Goal: Transaction & Acquisition: Purchase product/service

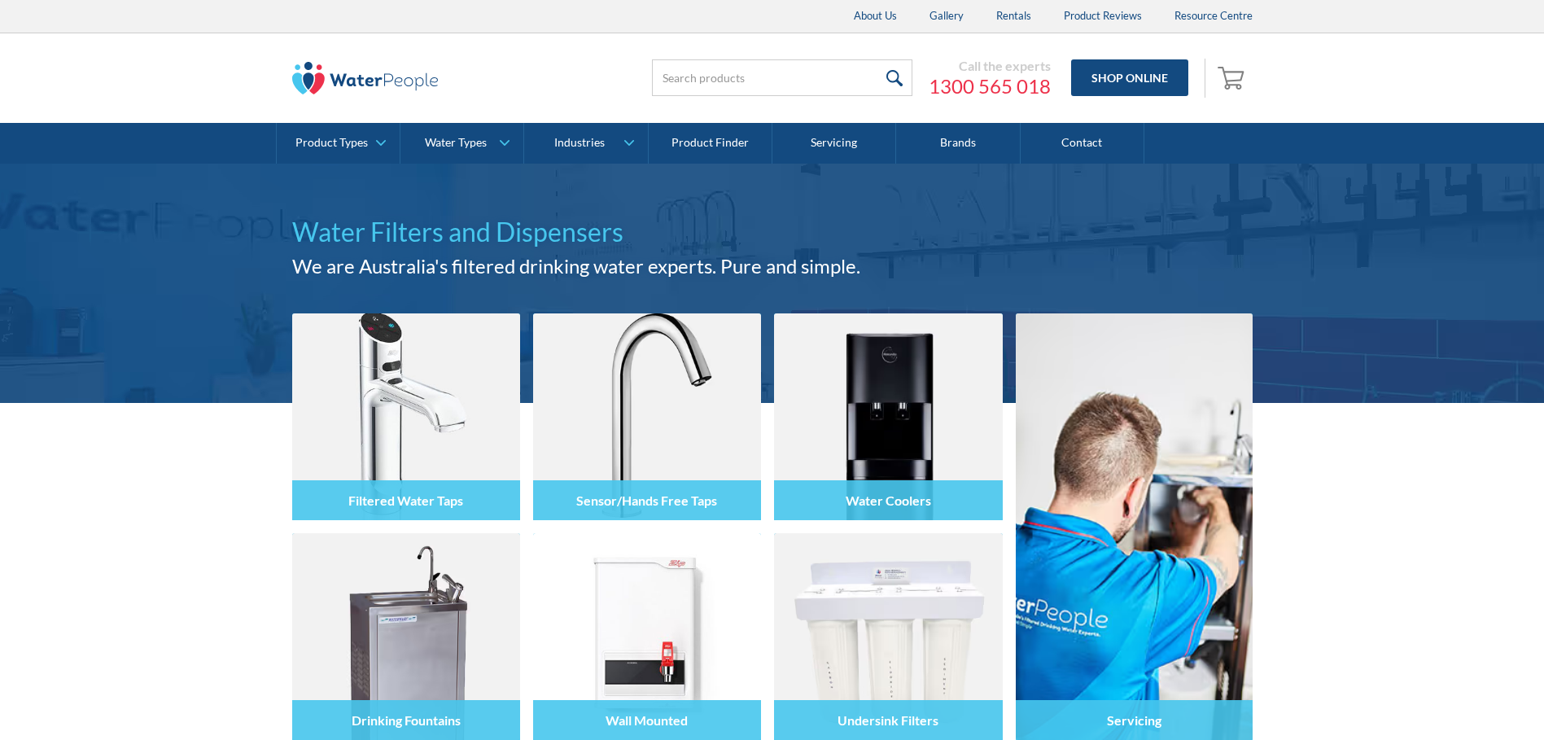
click at [315, 440] on div at bounding box center [406, 432] width 228 height 98
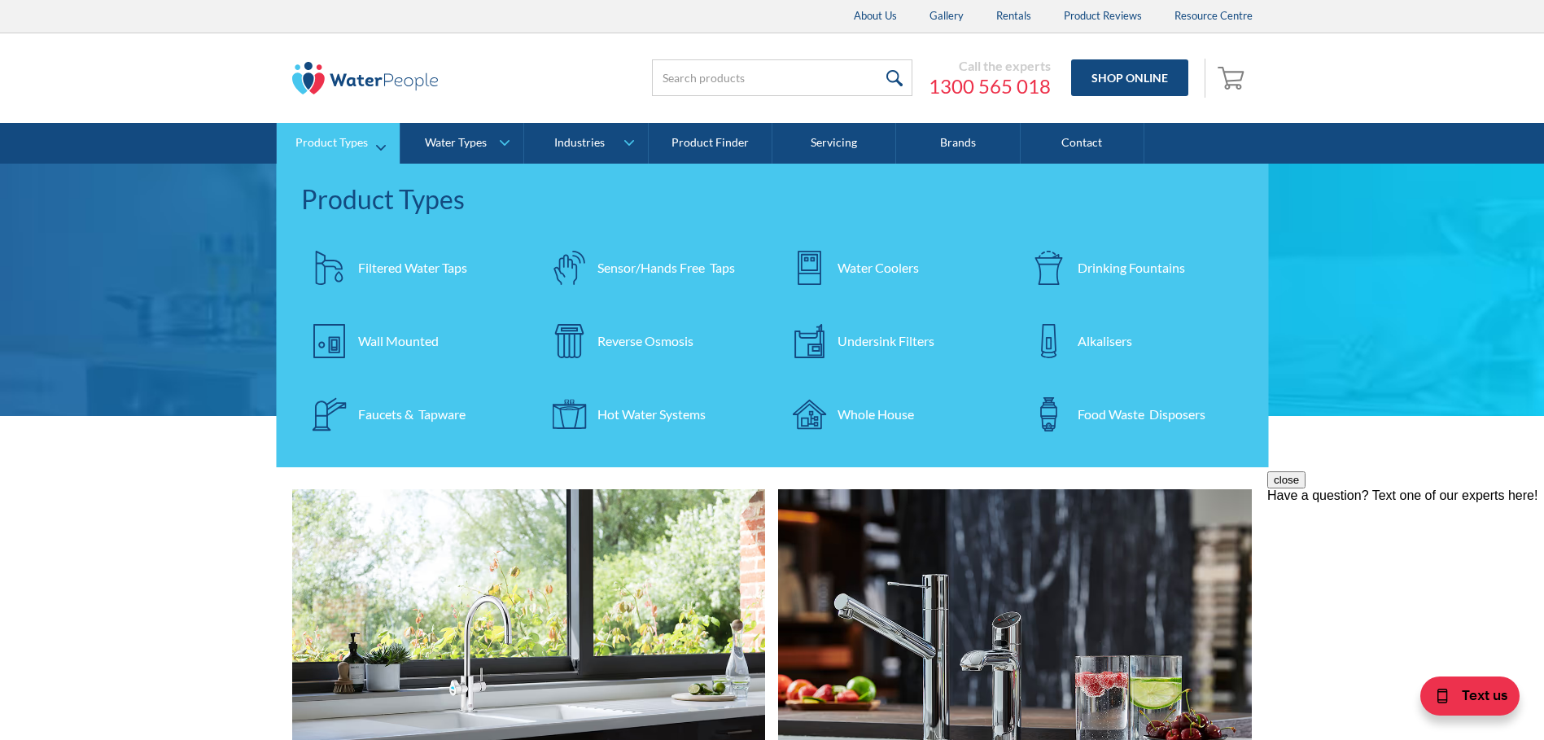
click at [418, 263] on div "Filtered Water Taps" at bounding box center [412, 268] width 109 height 20
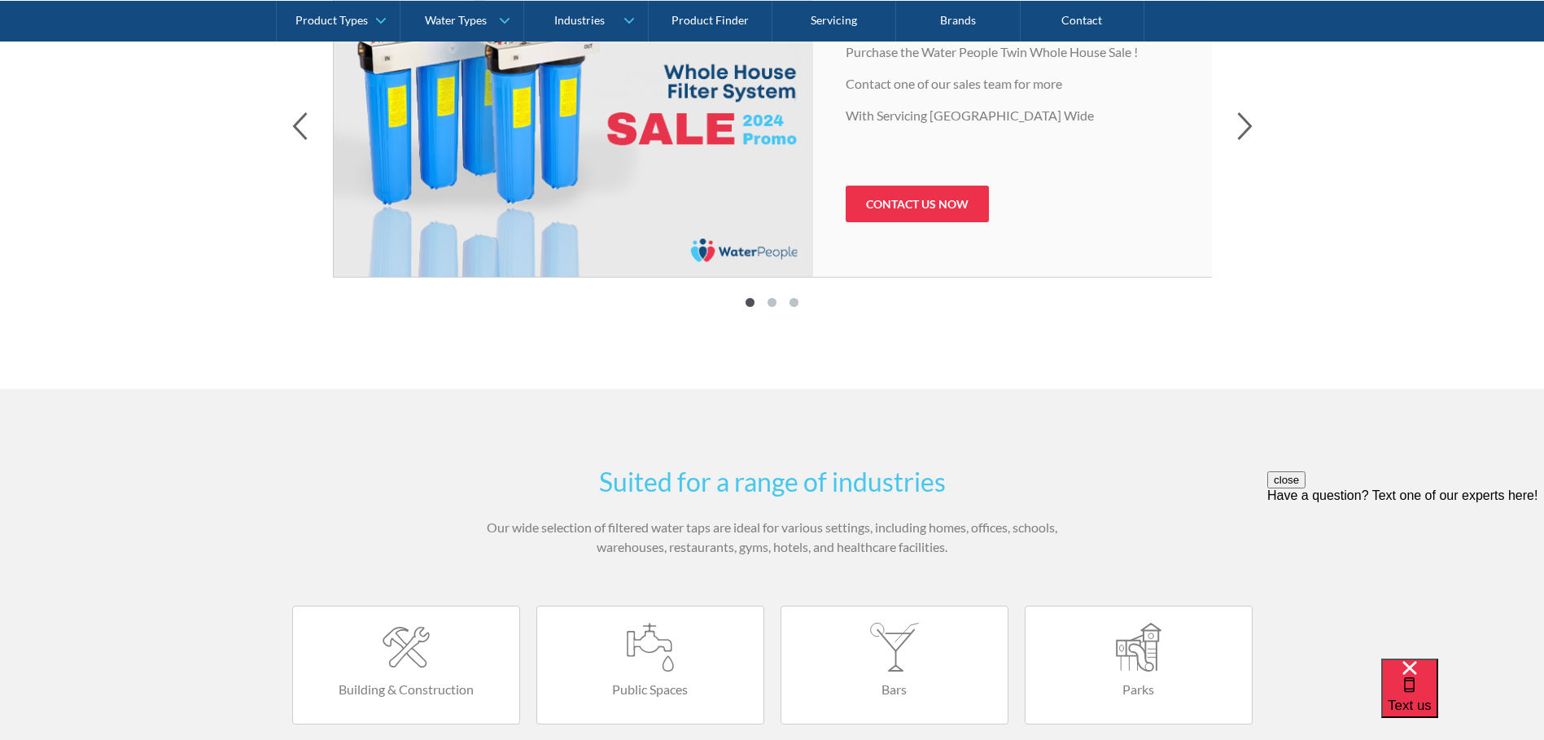
scroll to position [232, 55]
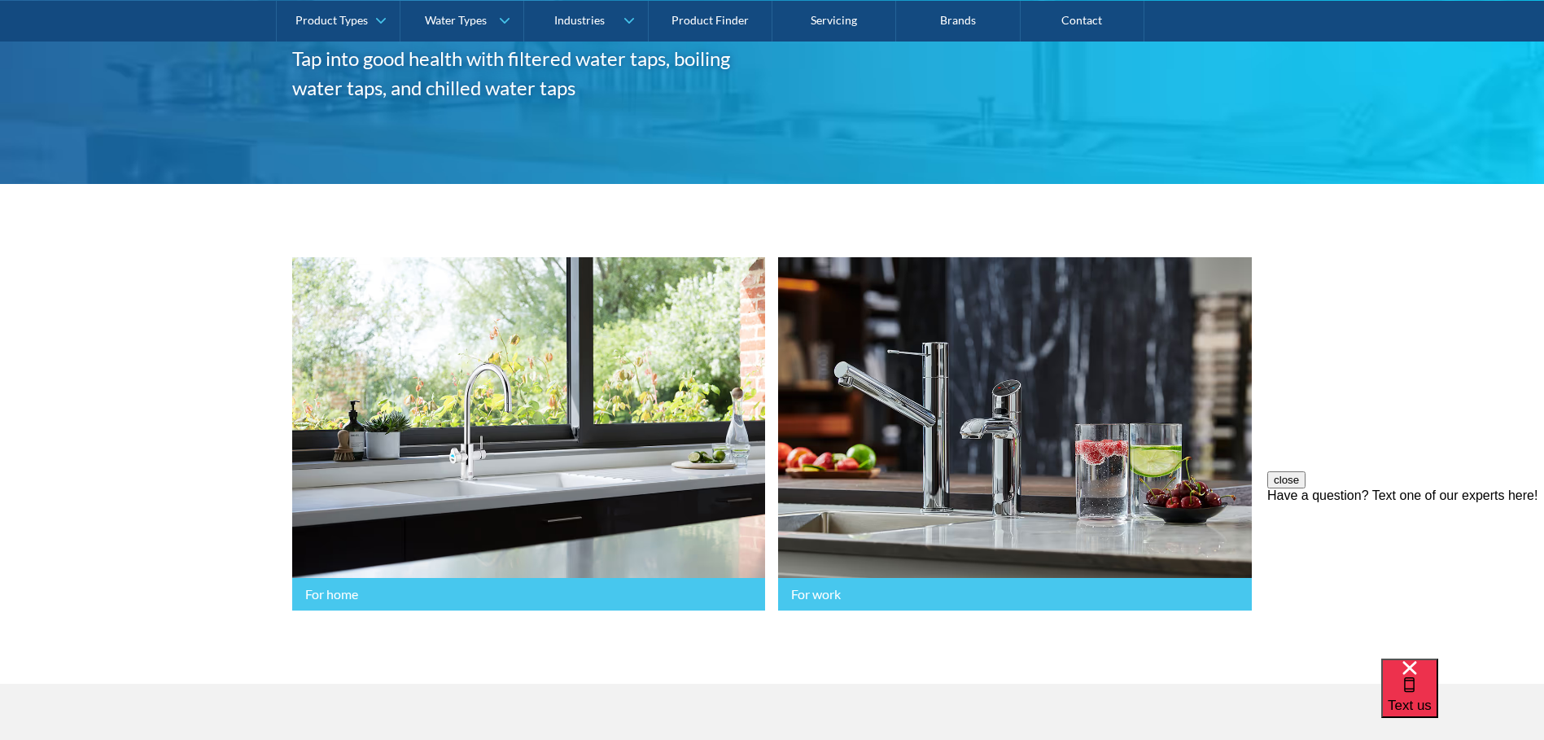
drag, startPoint x: 361, startPoint y: 379, endPoint x: 403, endPoint y: 68, distance: 313.8
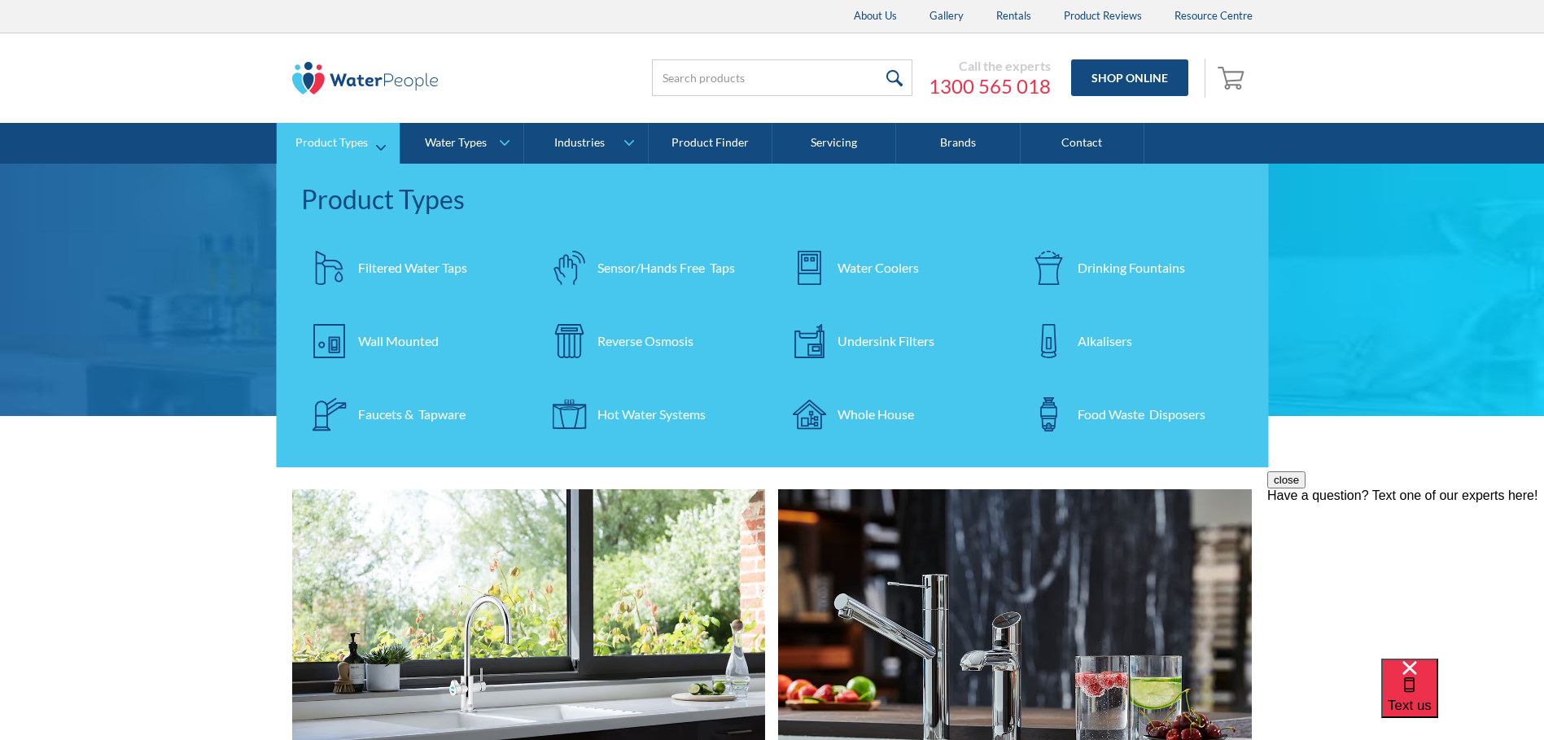
click at [358, 270] on div "Filtered Water Taps" at bounding box center [412, 268] width 109 height 20
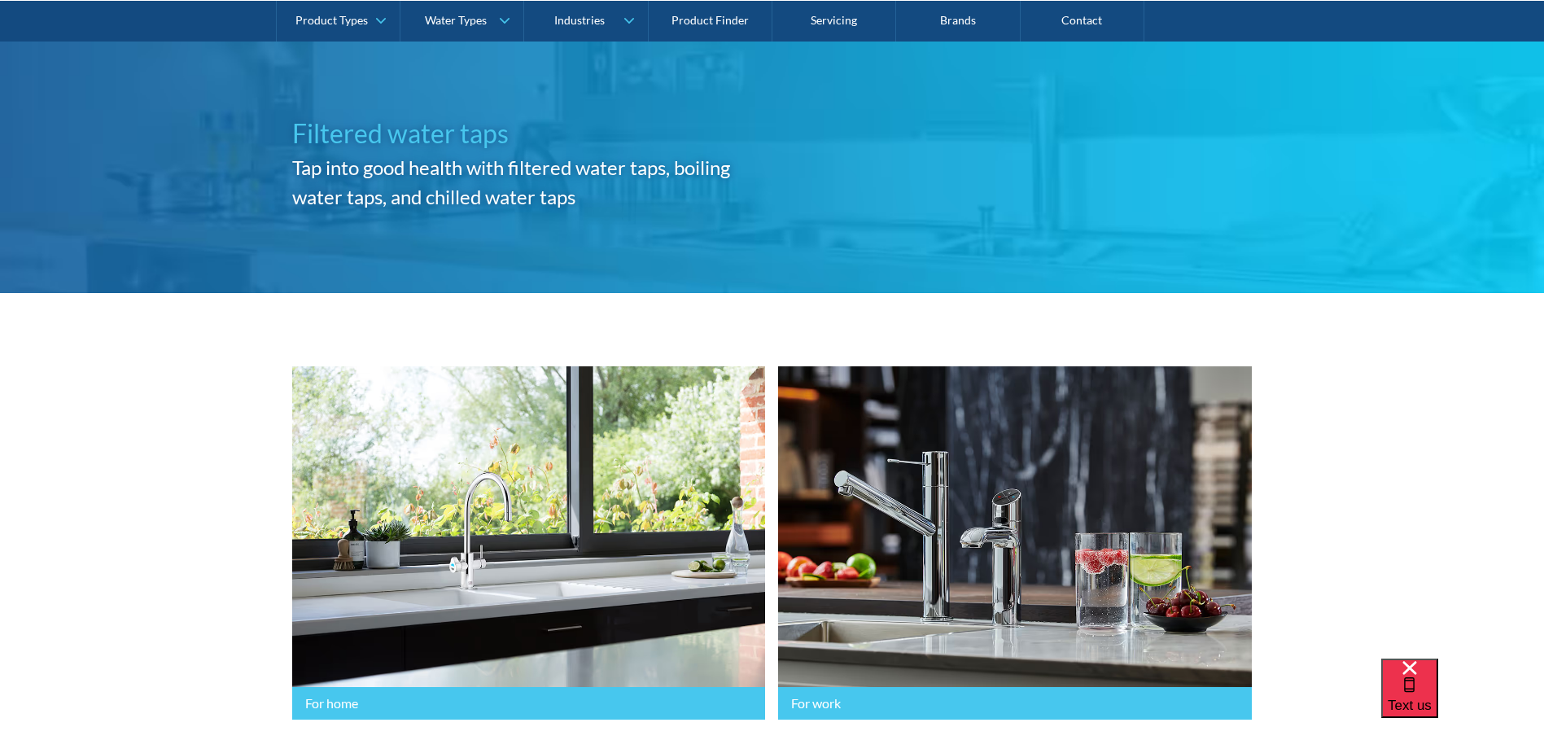
scroll to position [570, 0]
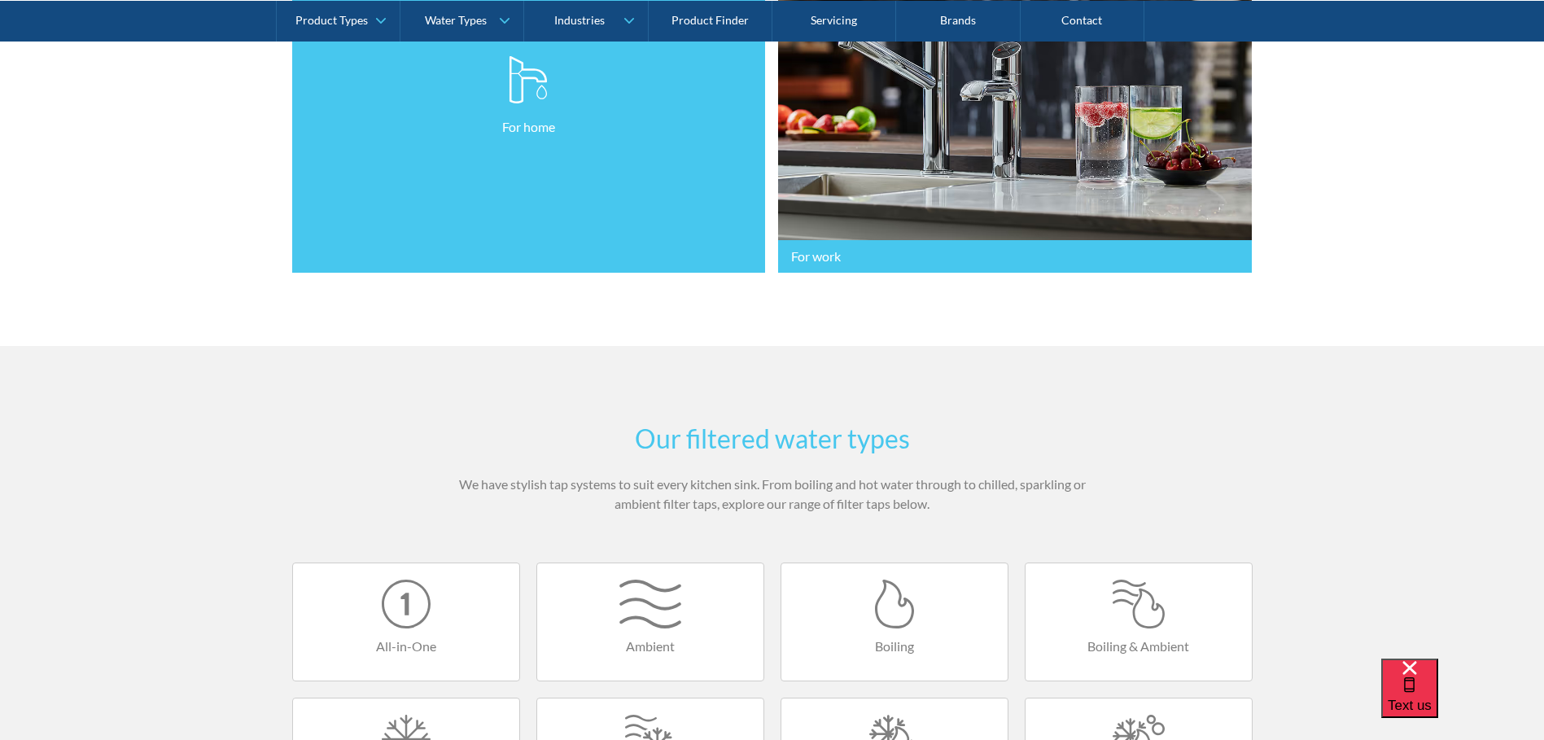
click at [481, 189] on link "For home" at bounding box center [529, 96] width 474 height 354
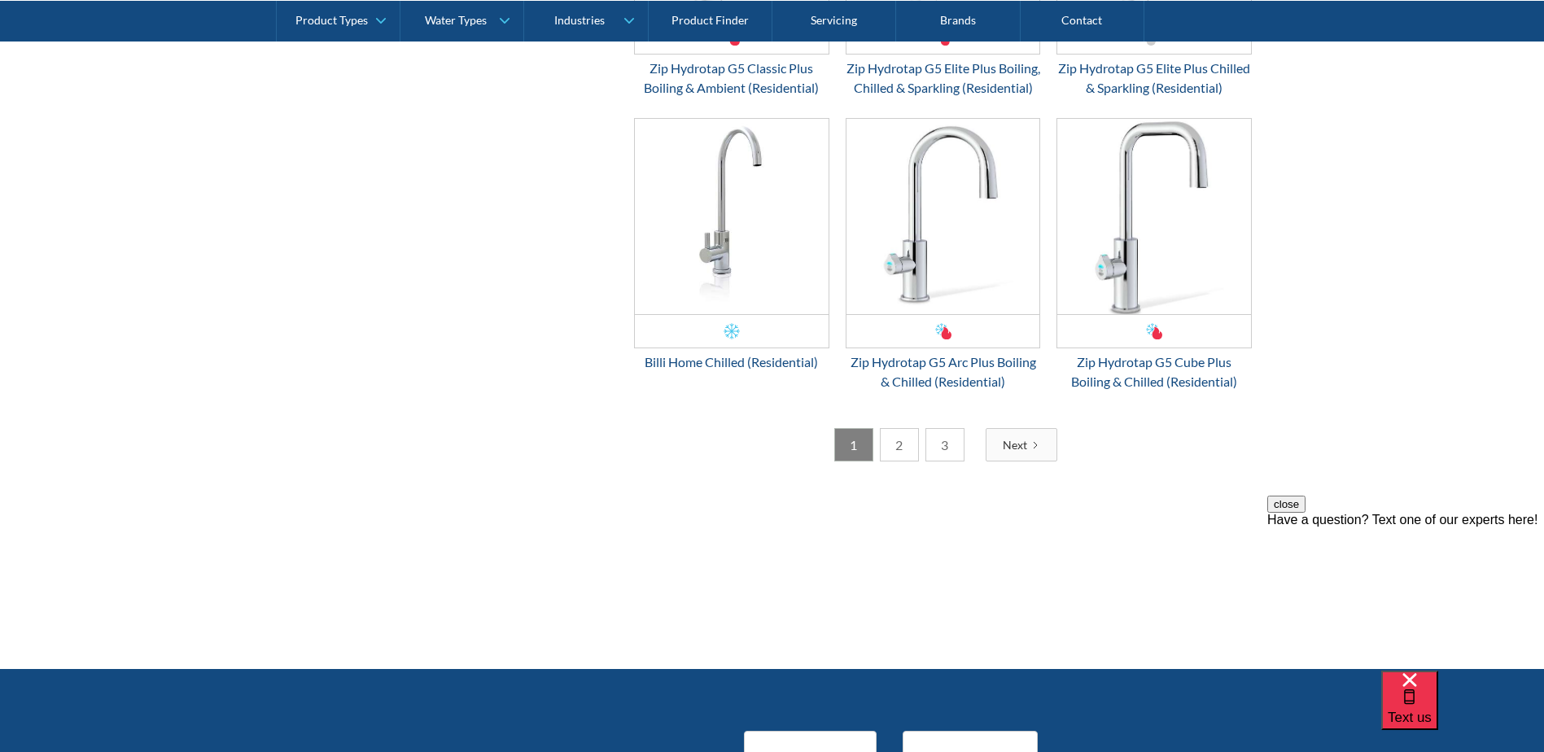
scroll to position [3175, 0]
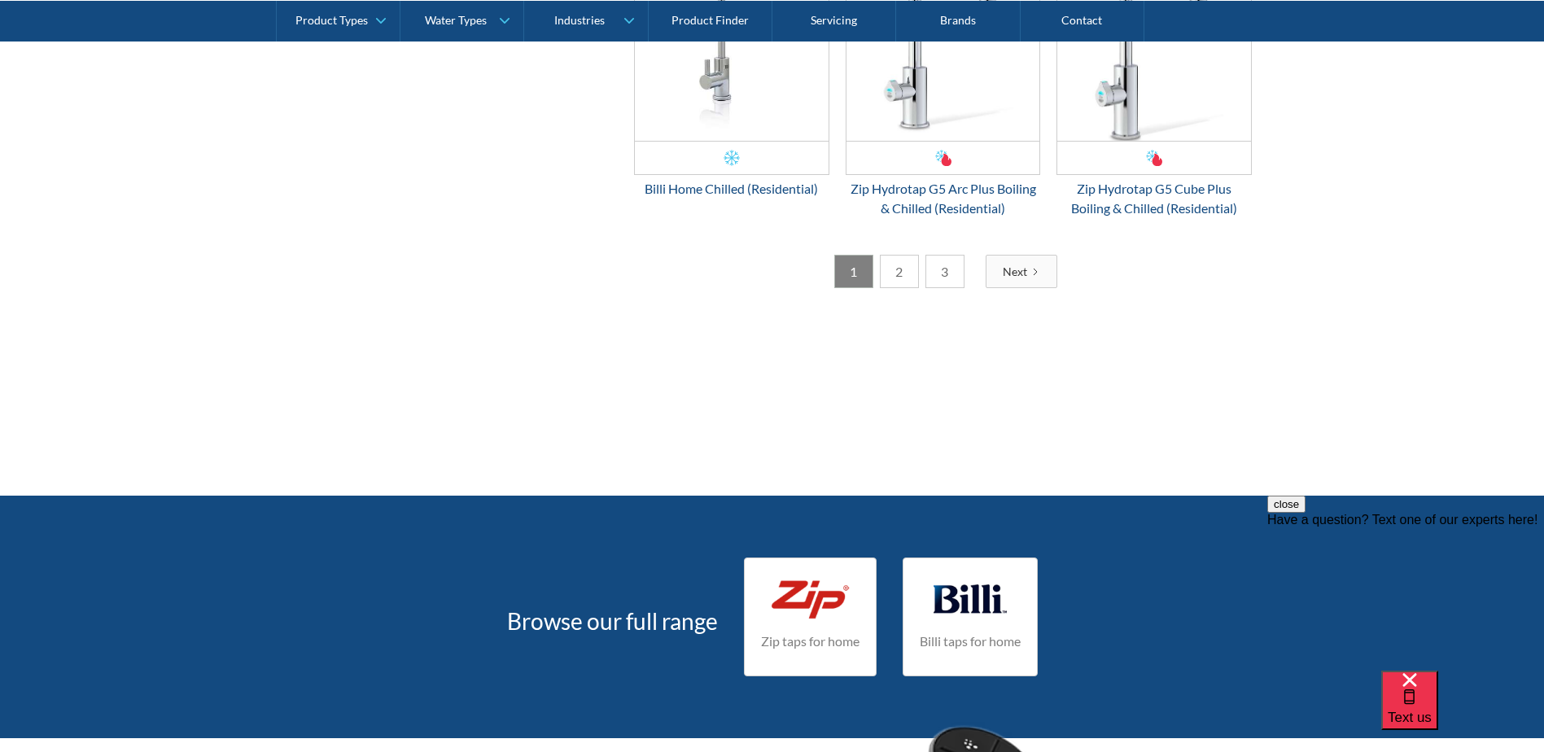
click at [1010, 280] on div "Next" at bounding box center [1015, 271] width 24 height 17
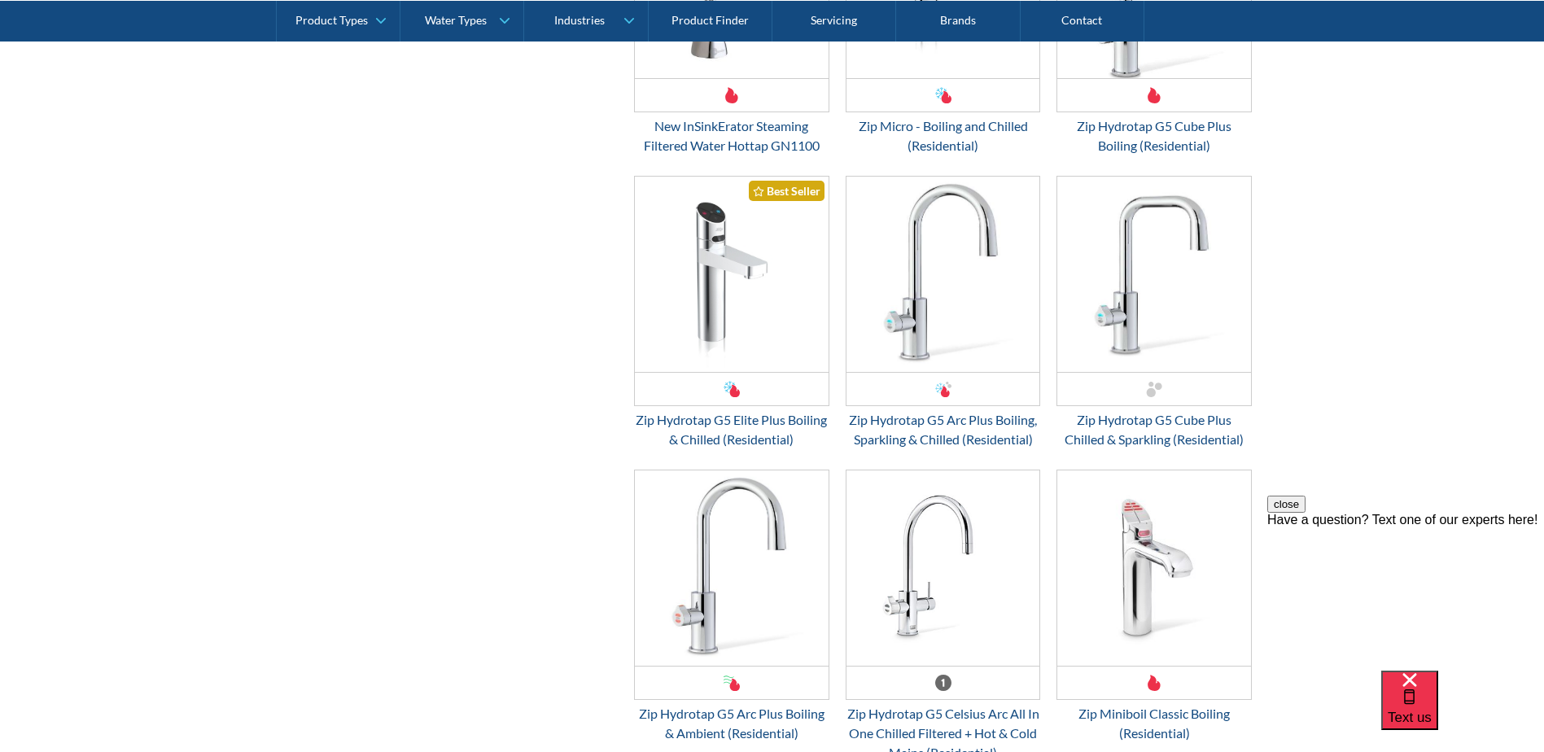
scroll to position [2849, 0]
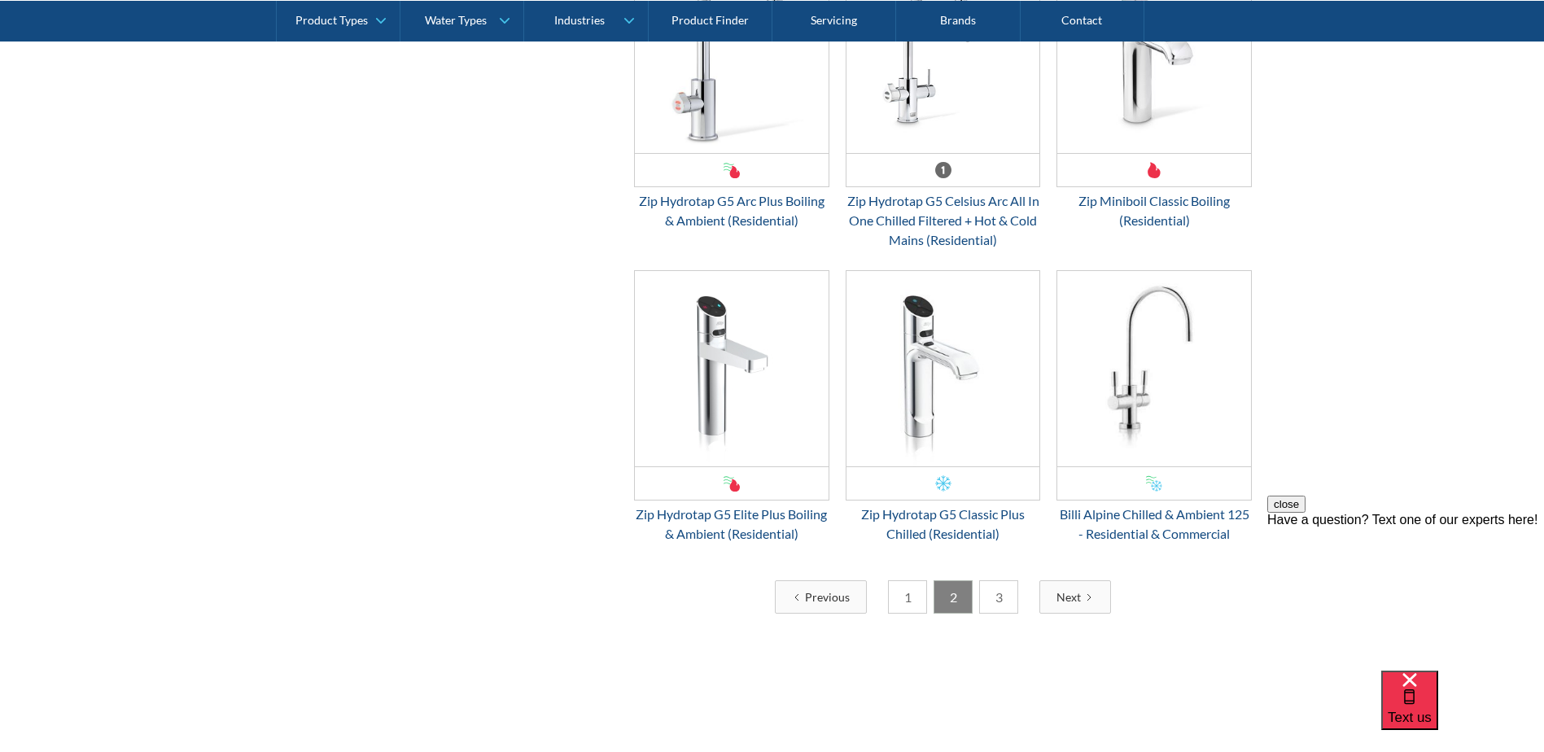
click at [1006, 598] on link "3" at bounding box center [998, 596] width 39 height 33
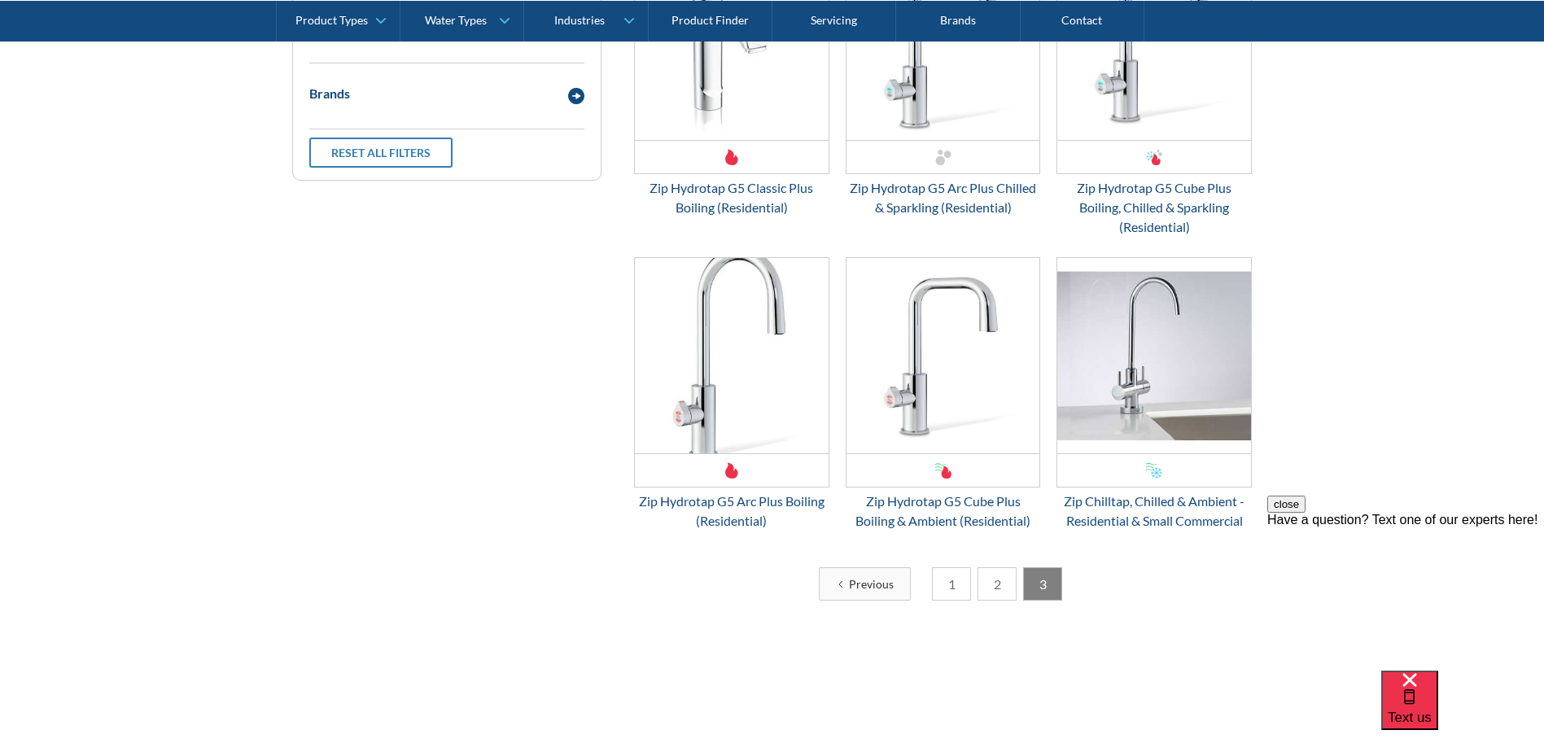
scroll to position [977, 0]
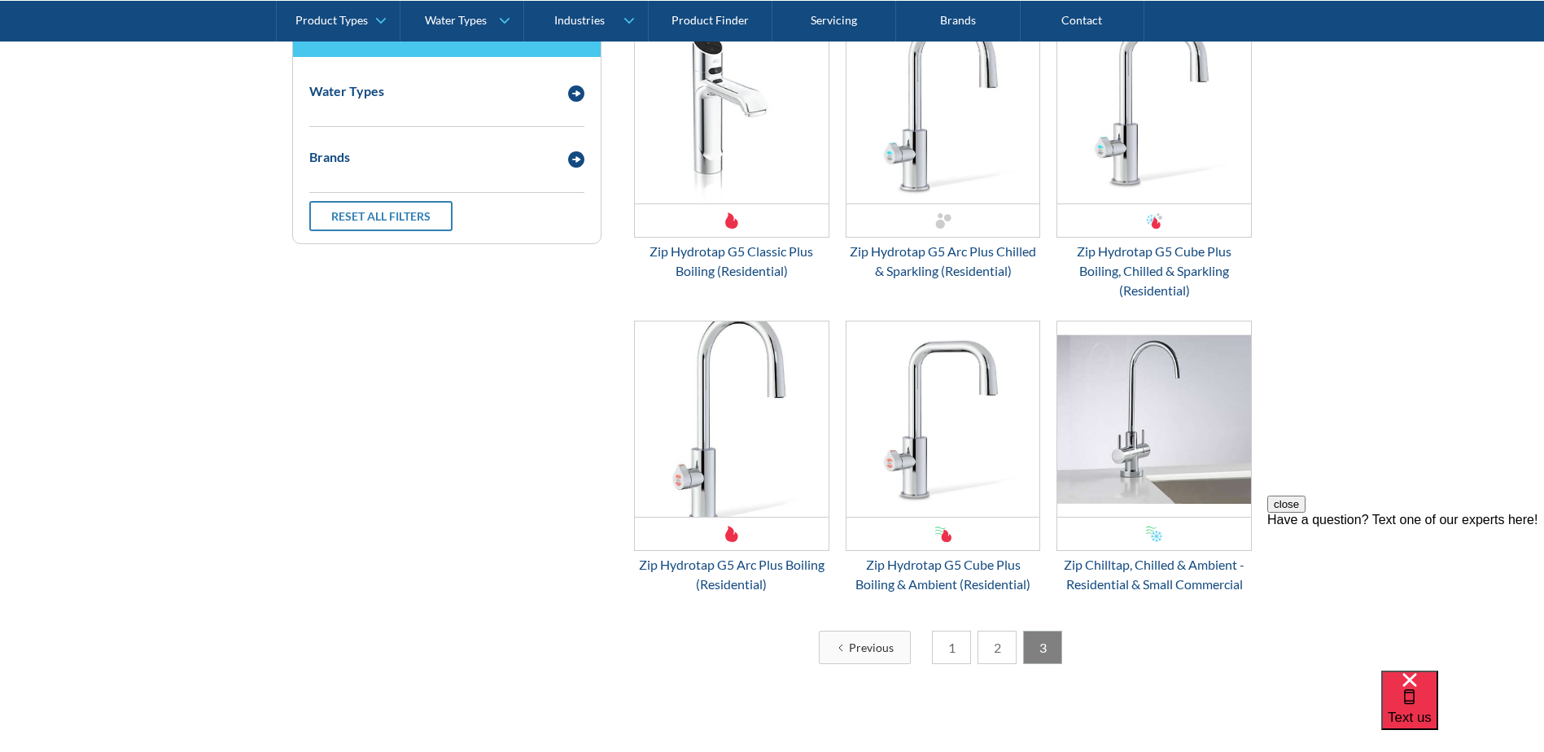
drag, startPoint x: 523, startPoint y: 318, endPoint x: 354, endPoint y: 392, distance: 184.1
click at [351, 395] on div "Filter by Water Types Chilled Boiling Ambient Chilled & Boiling Chilled & Ambie…" at bounding box center [772, 347] width 961 height 681
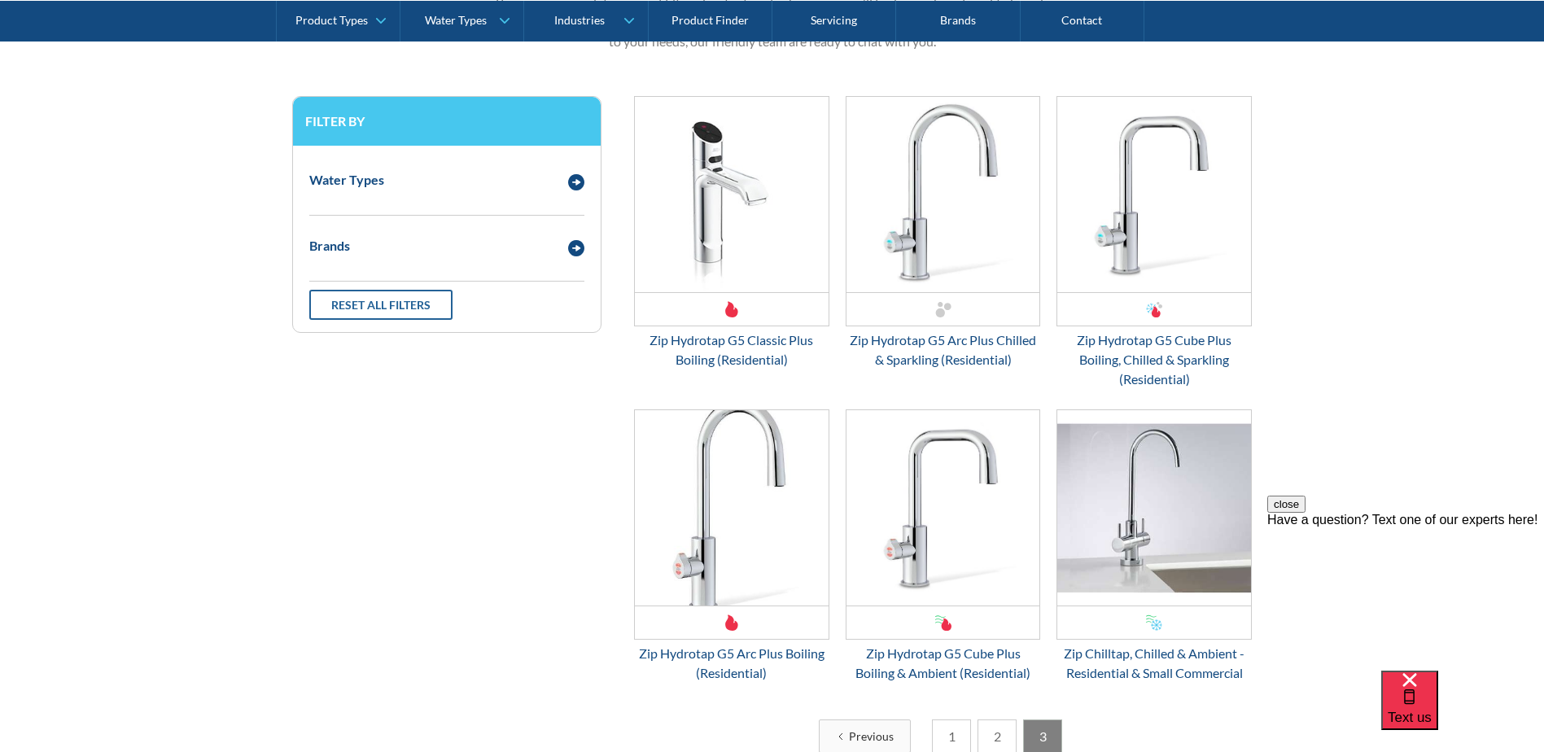
scroll to position [896, 0]
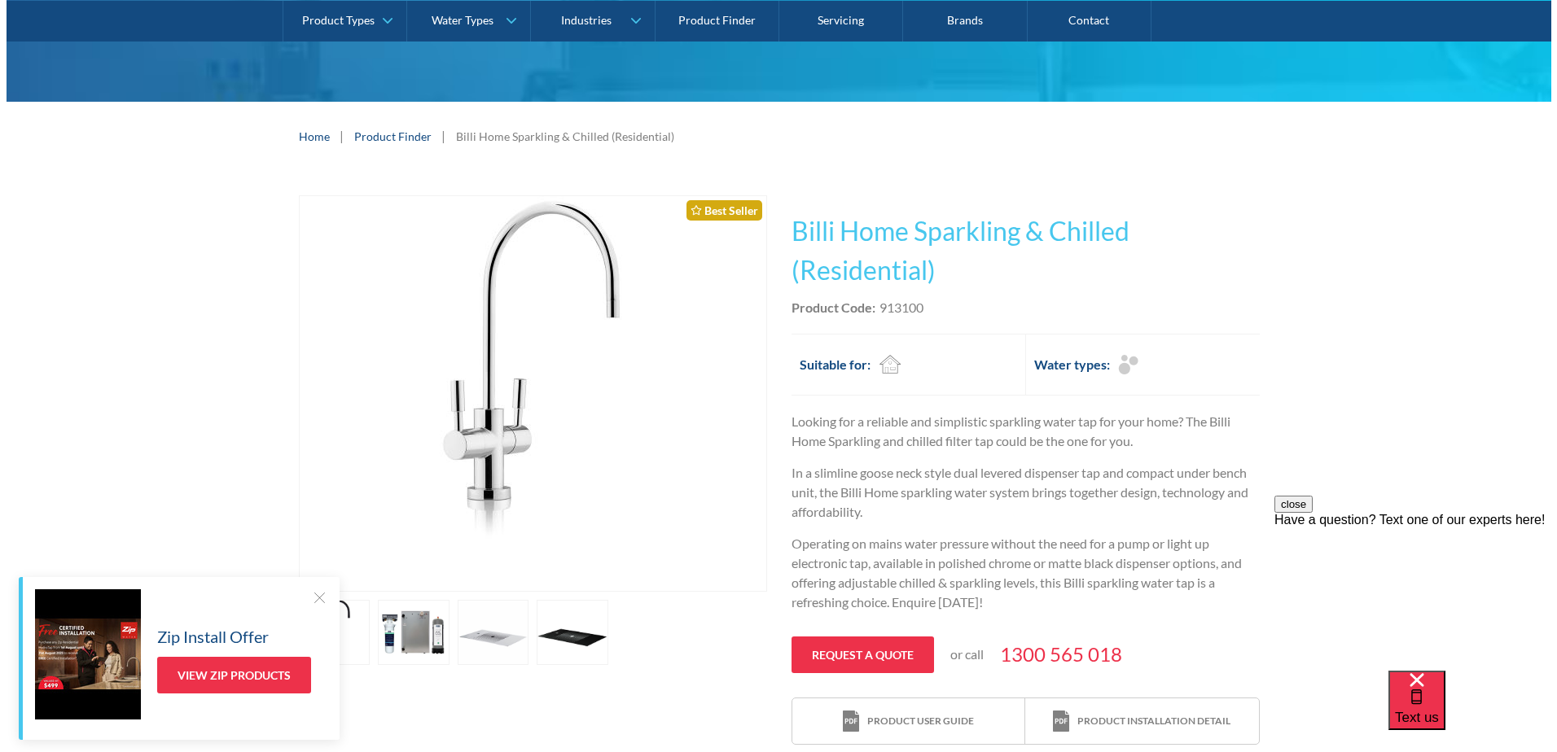
scroll to position [163, 0]
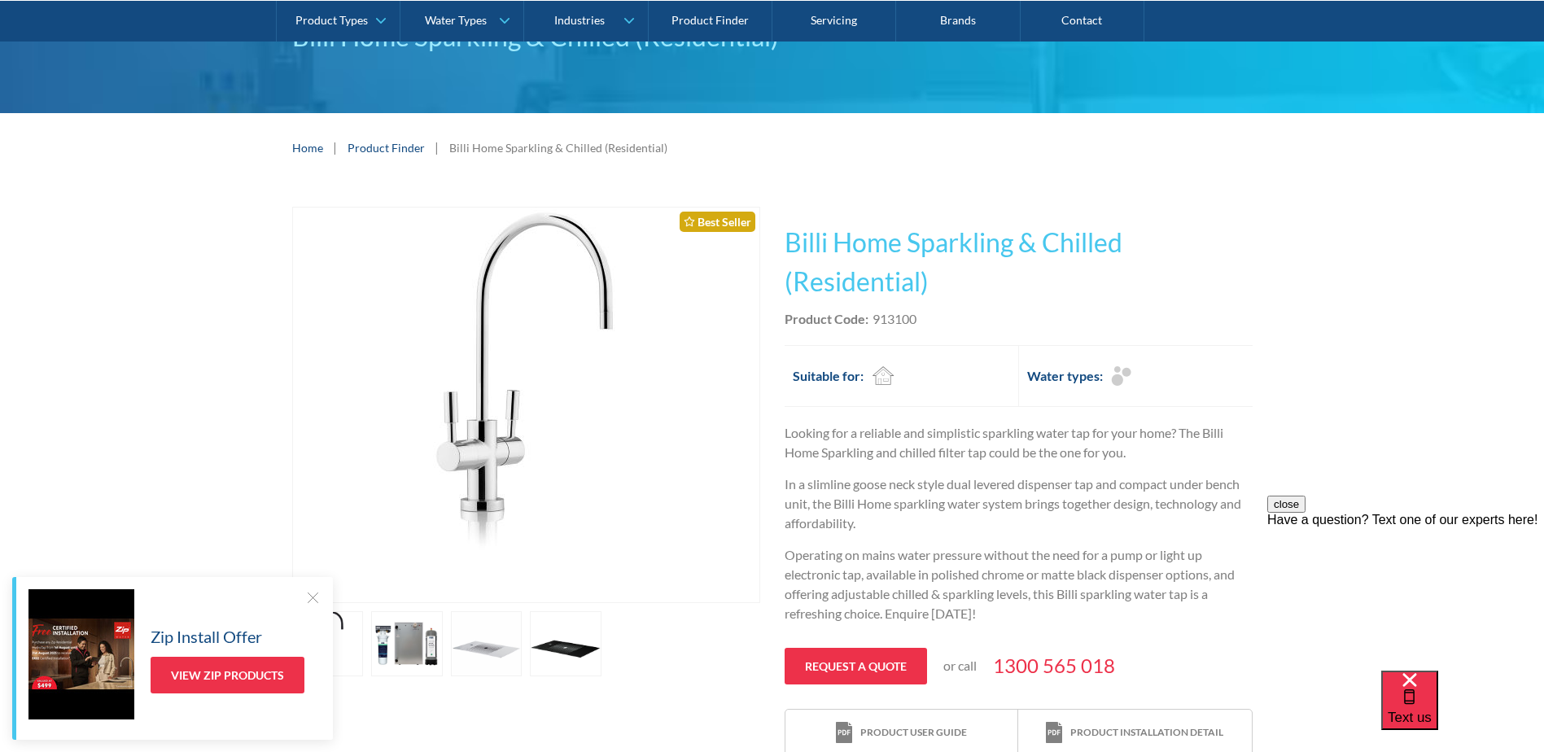
click at [313, 596] on div at bounding box center [312, 597] width 16 height 16
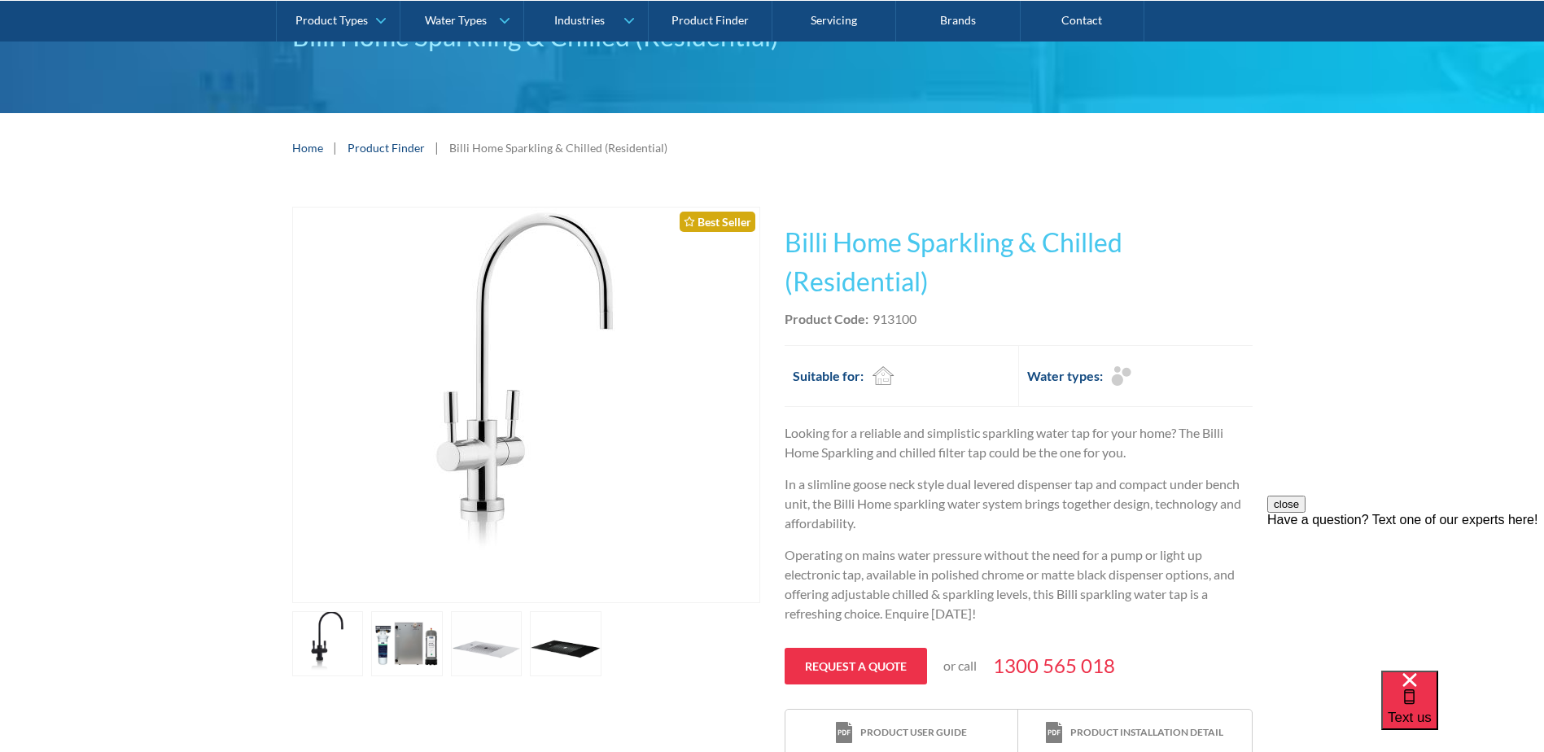
click at [364, 634] on link "open lightbox" at bounding box center [328, 643] width 72 height 65
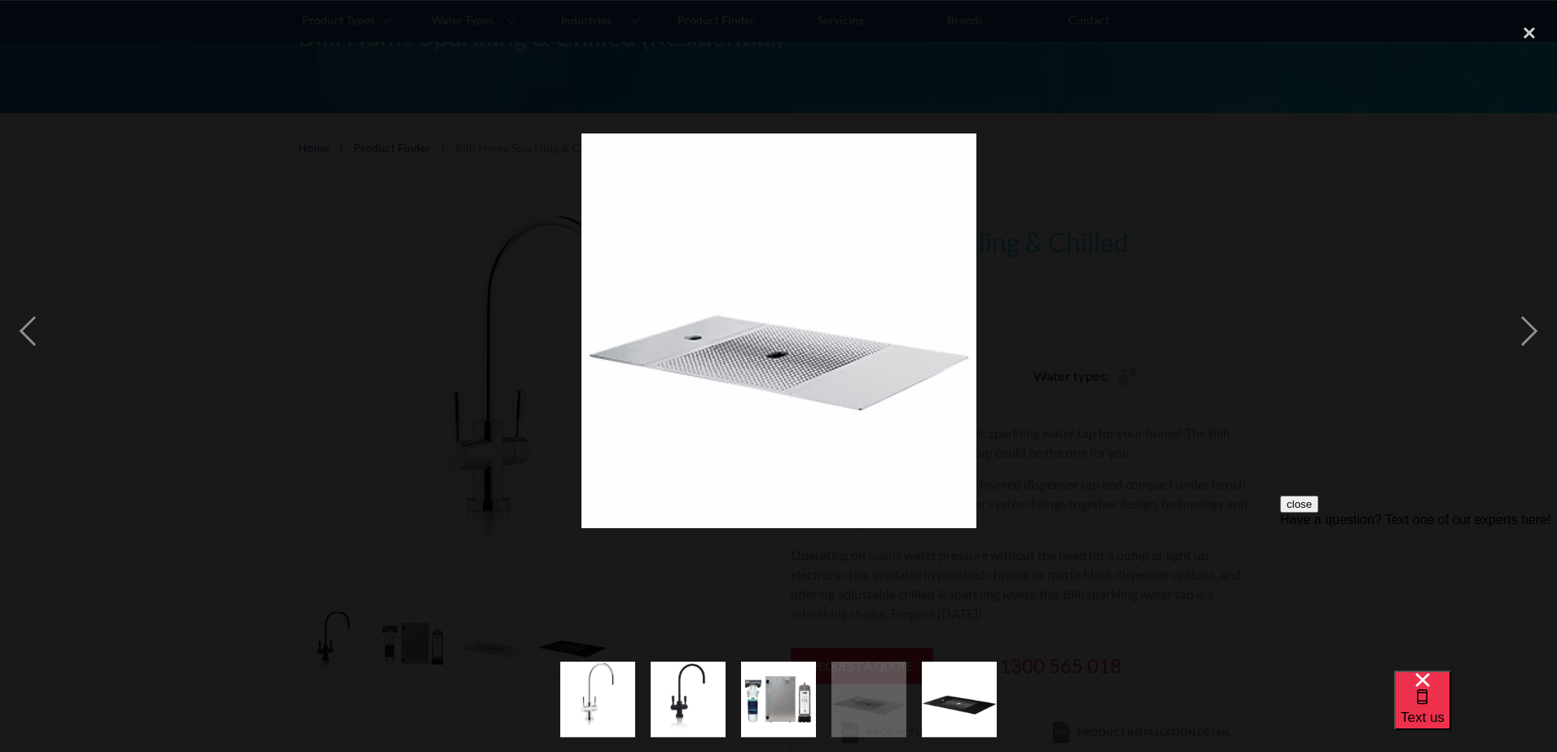
click at [438, 633] on div at bounding box center [778, 331] width 1557 height 632
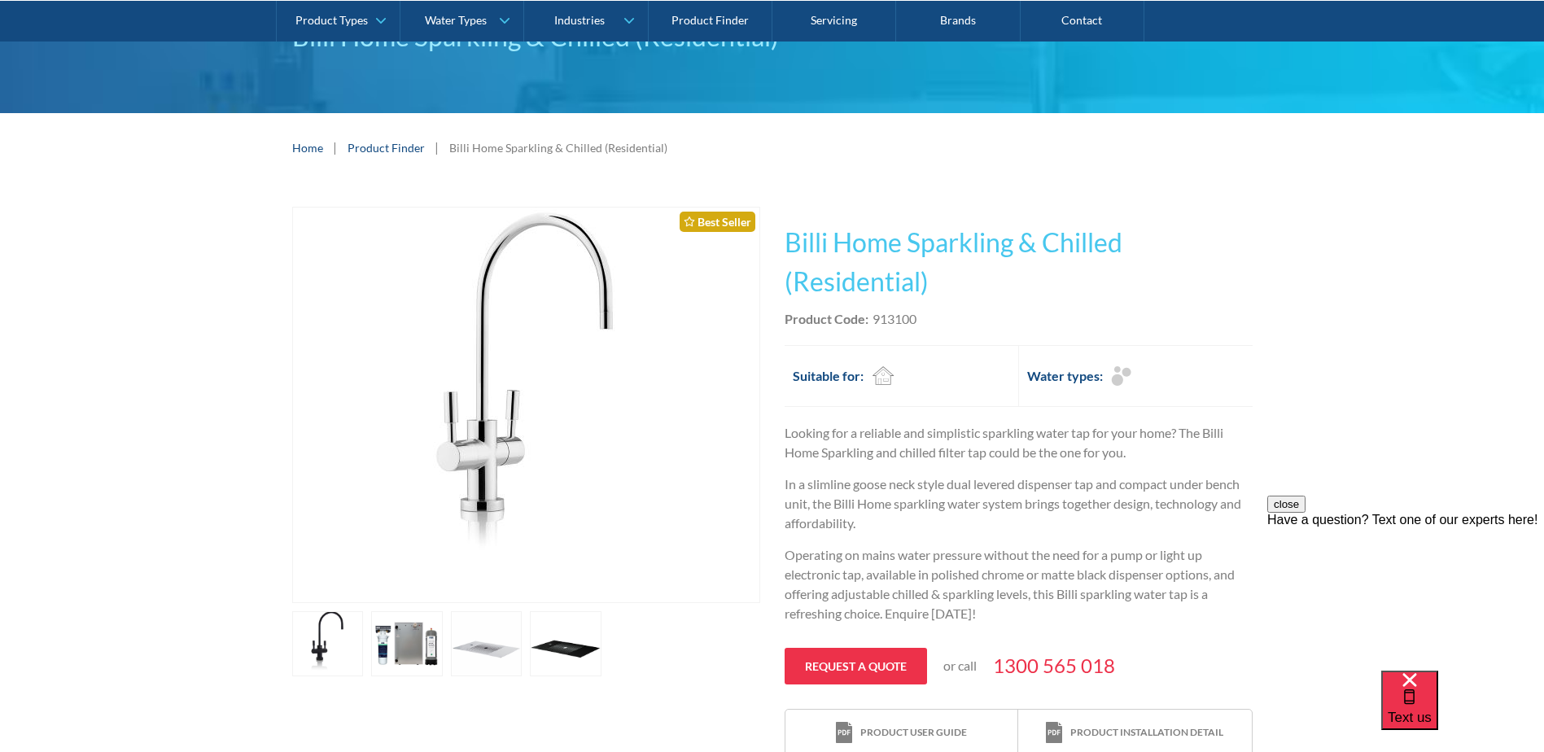
click at [364, 633] on link "open lightbox" at bounding box center [328, 643] width 72 height 65
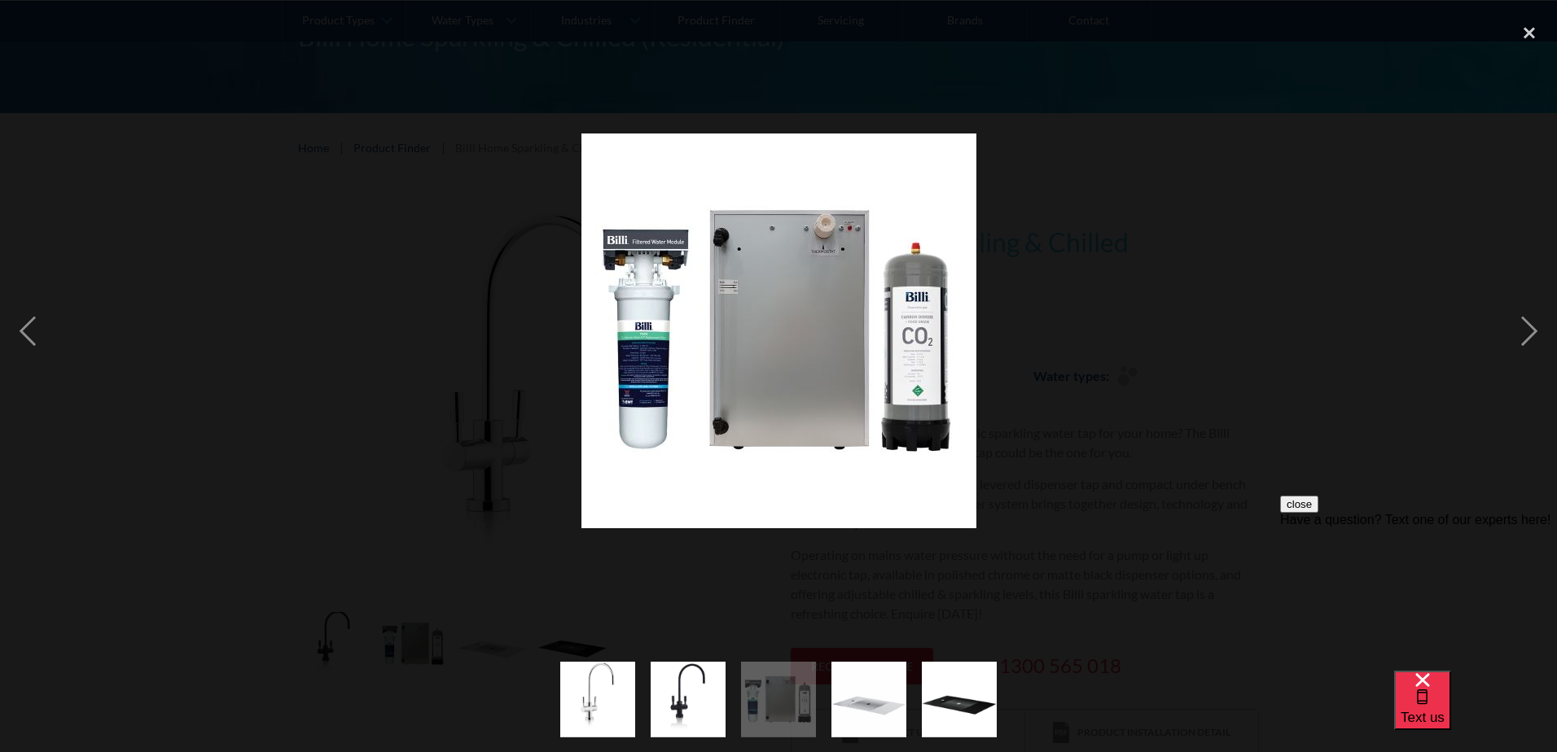
click at [433, 631] on div at bounding box center [778, 331] width 1557 height 632
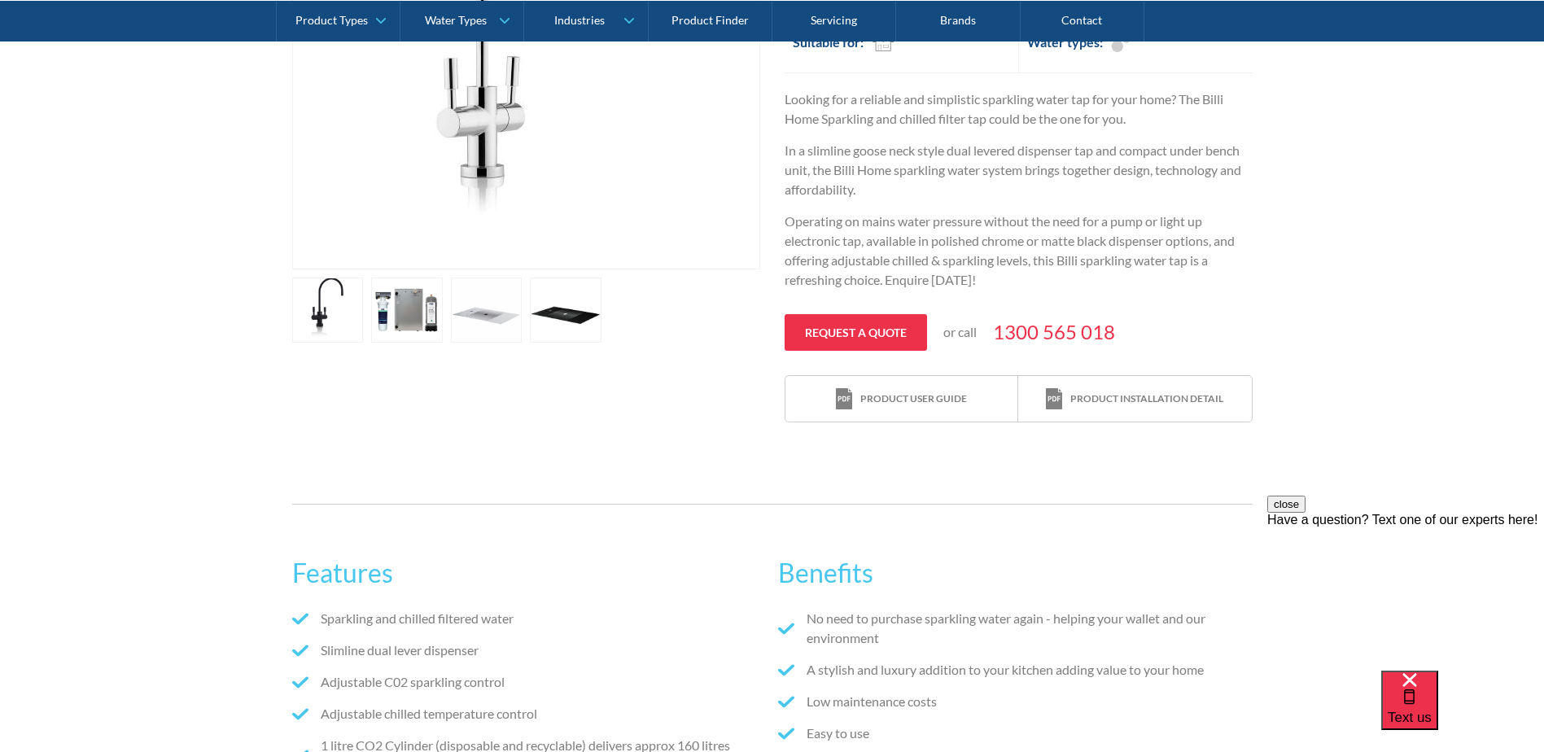
scroll to position [326, 0]
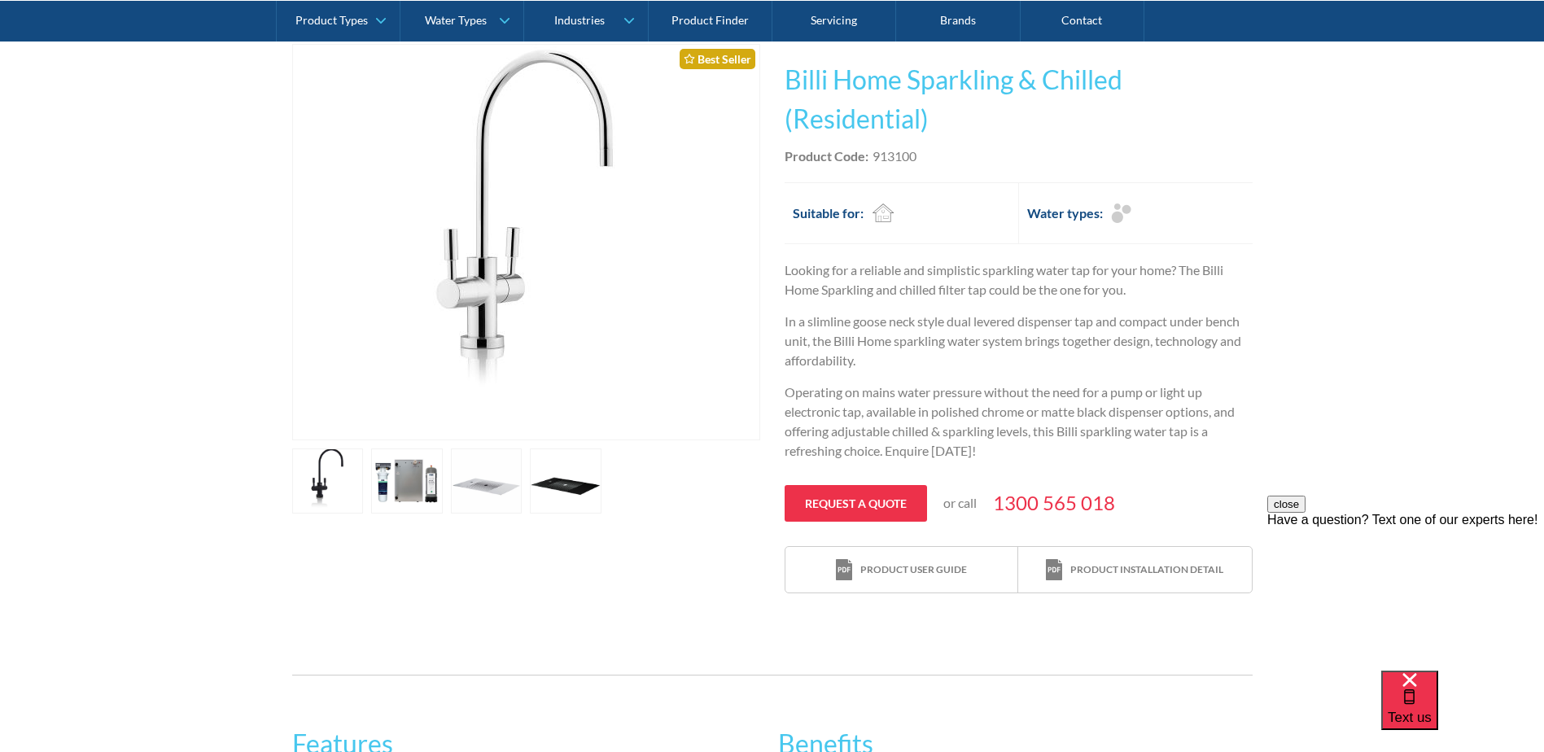
click at [364, 488] on link "open lightbox" at bounding box center [328, 481] width 72 height 65
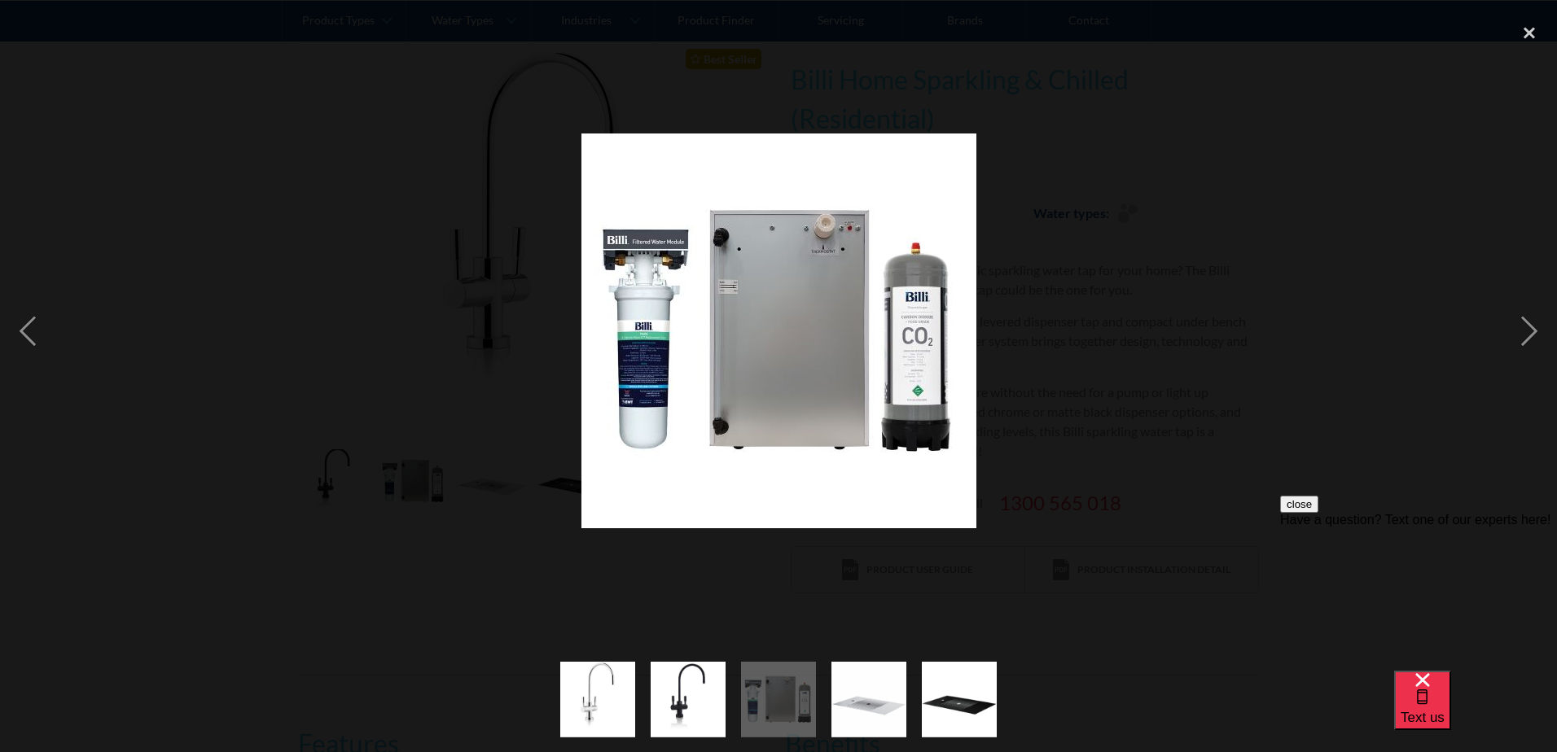
click at [421, 488] on div at bounding box center [778, 331] width 1557 height 632
